Goal: Information Seeking & Learning: Learn about a topic

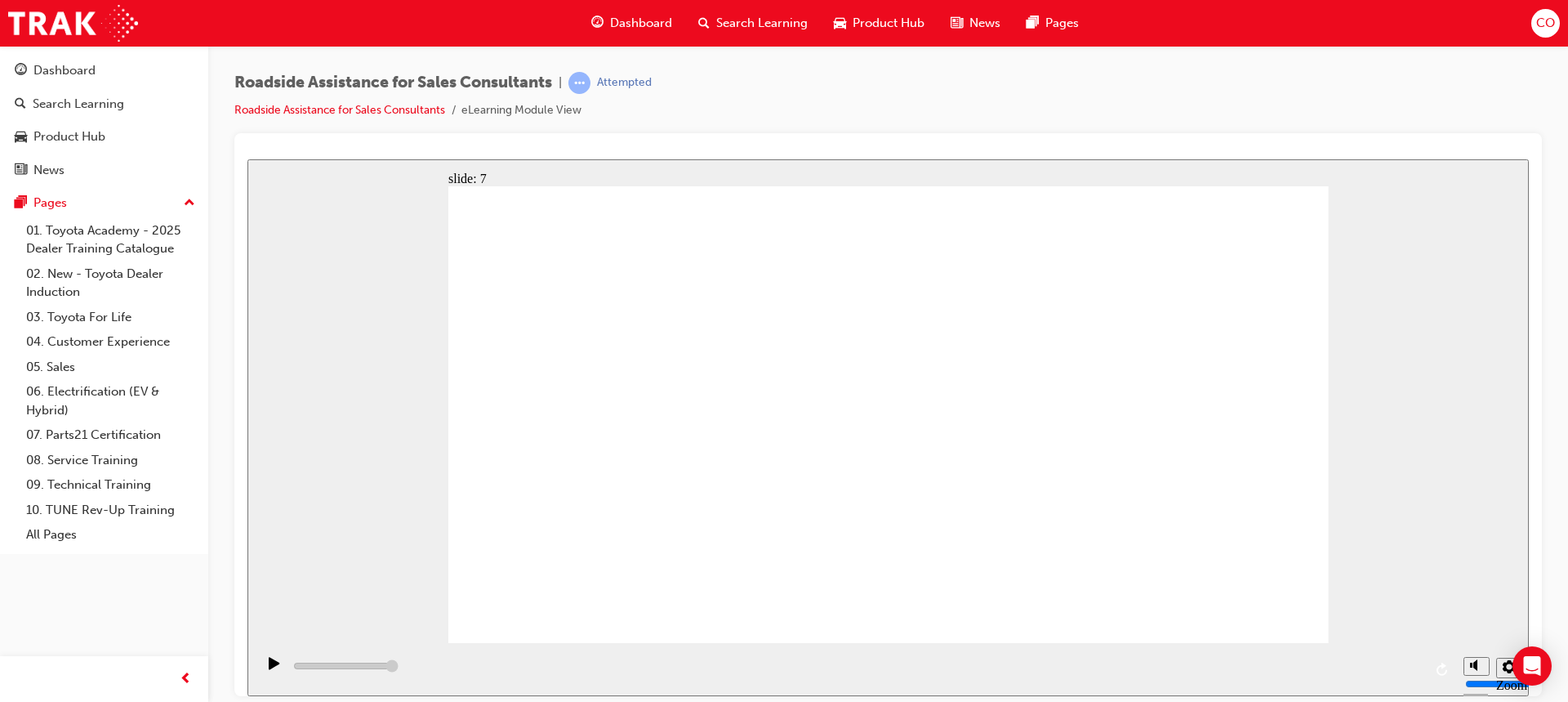
click at [1431, 319] on div "slide: 9 Next page Page 9 of 9 Previous page Open Menu Help Save and Exit Toyot…" at bounding box center [888, 427] width 1282 height 537
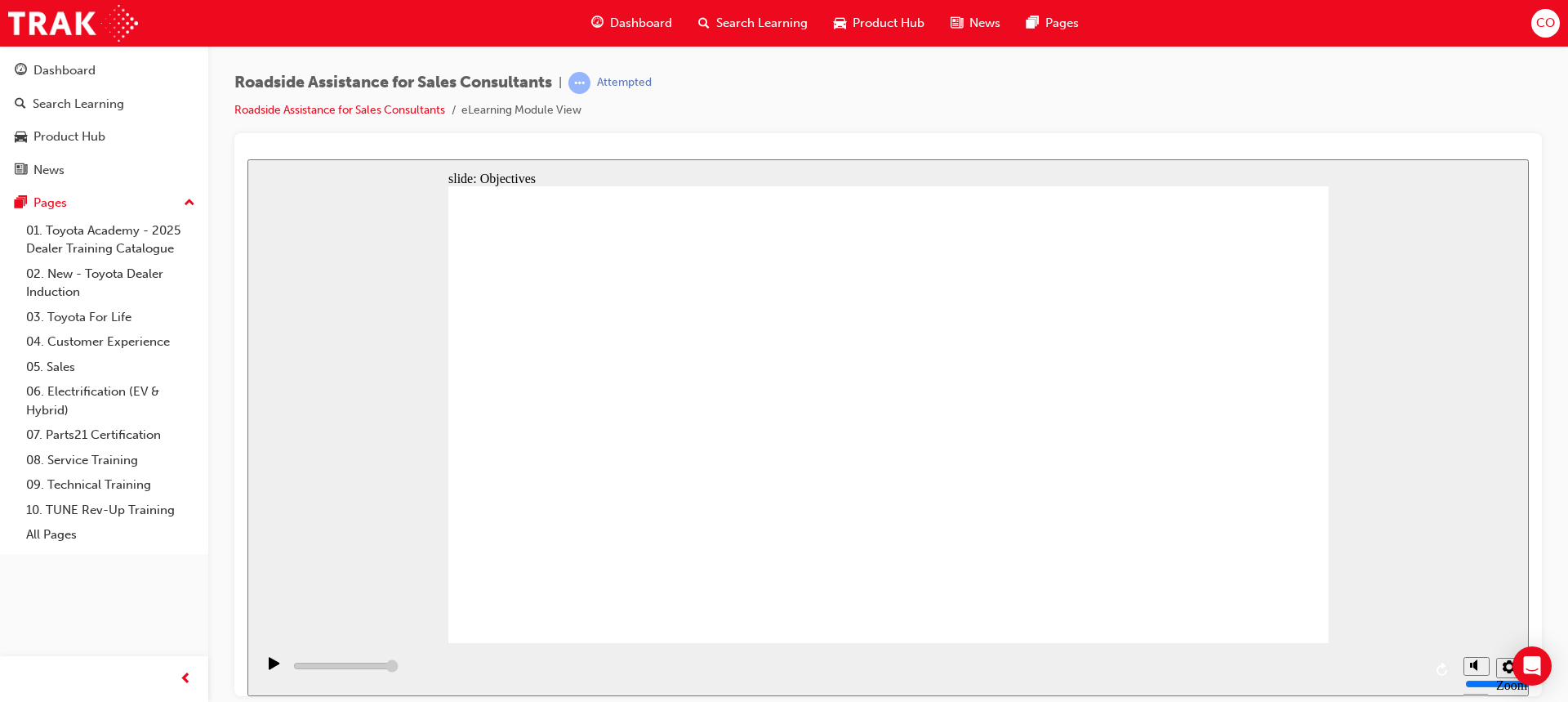
type input "23000"
checkbox input "true"
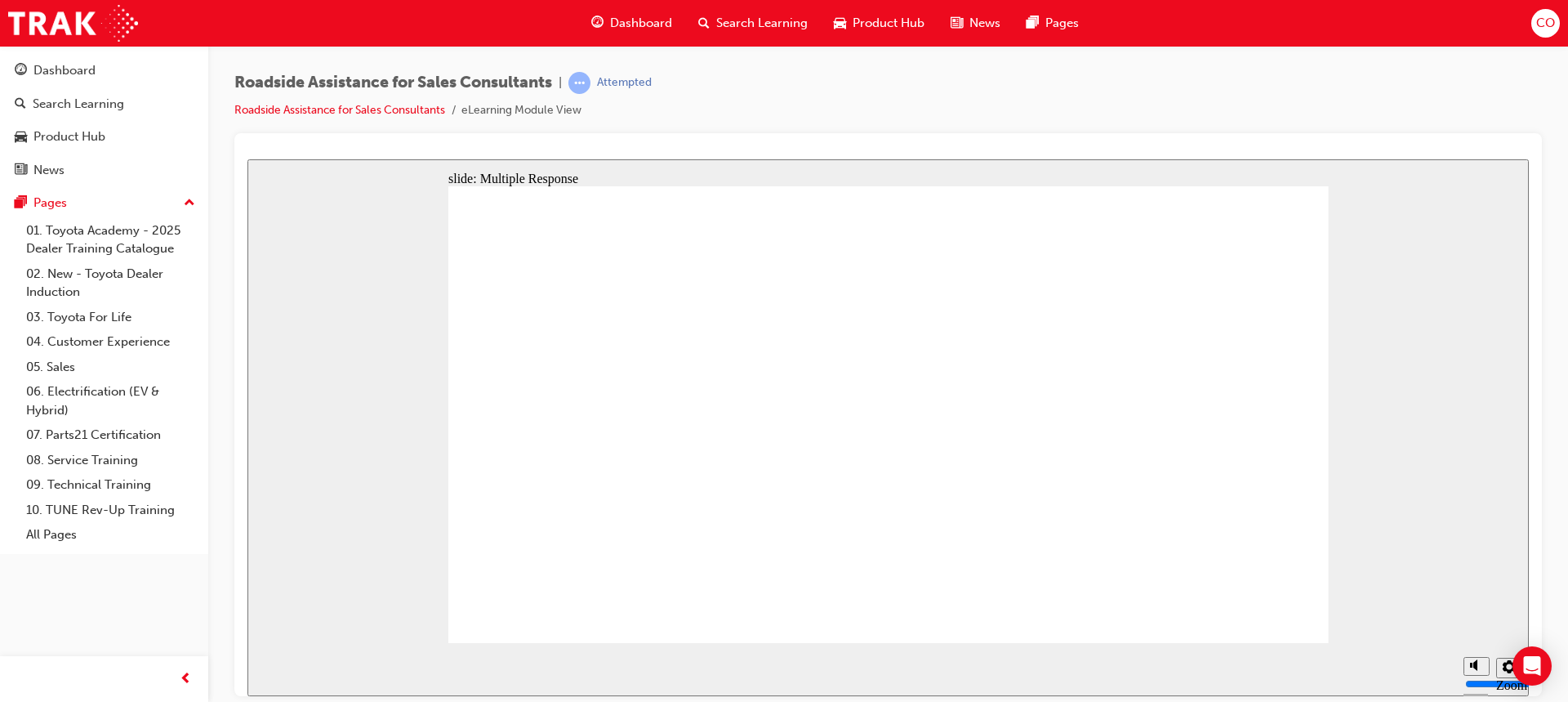
checkbox input "true"
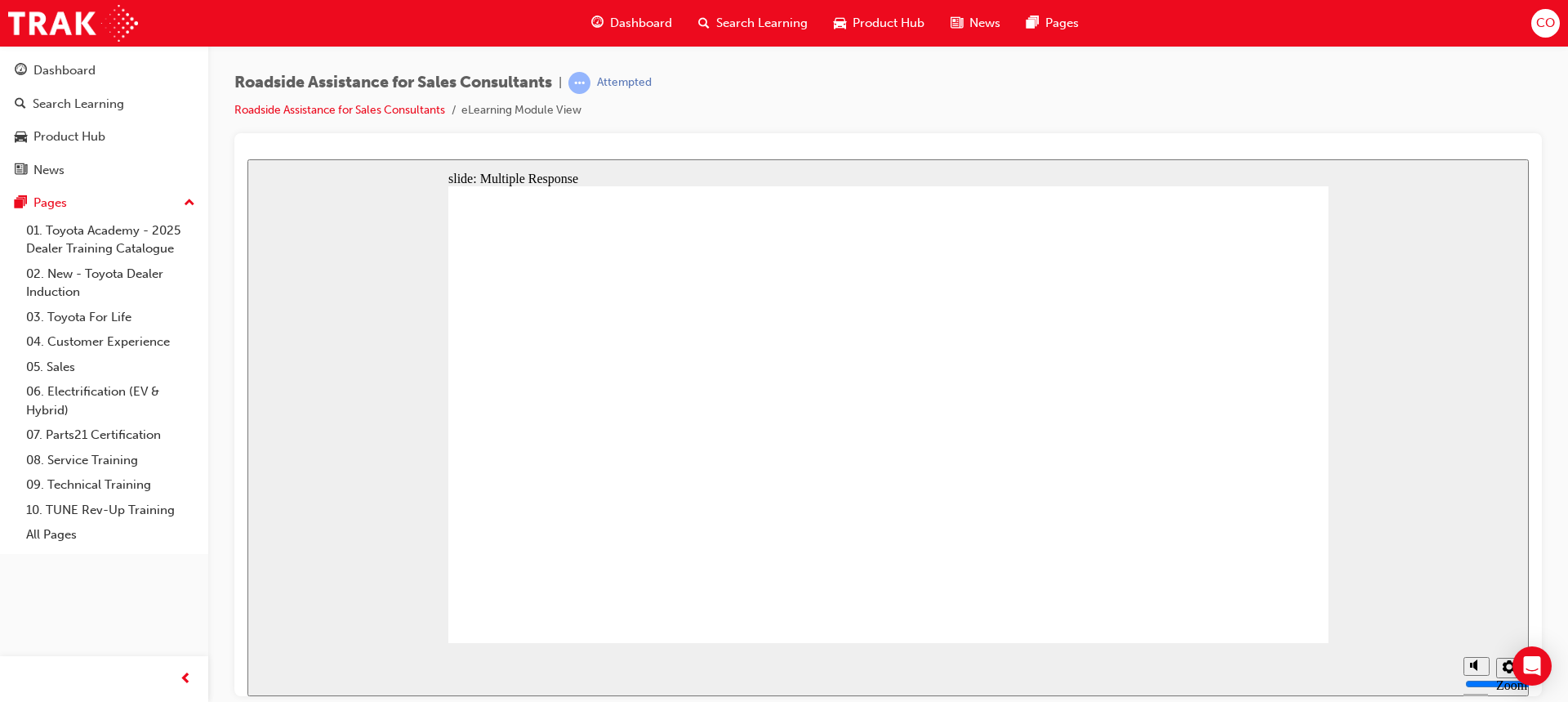
checkbox input "true"
